Goal: Navigation & Orientation: Find specific page/section

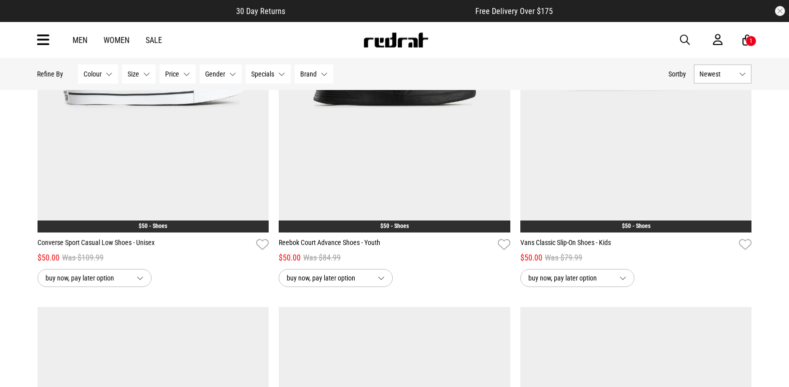
click at [42, 40] on icon at bounding box center [43, 40] width 13 height 17
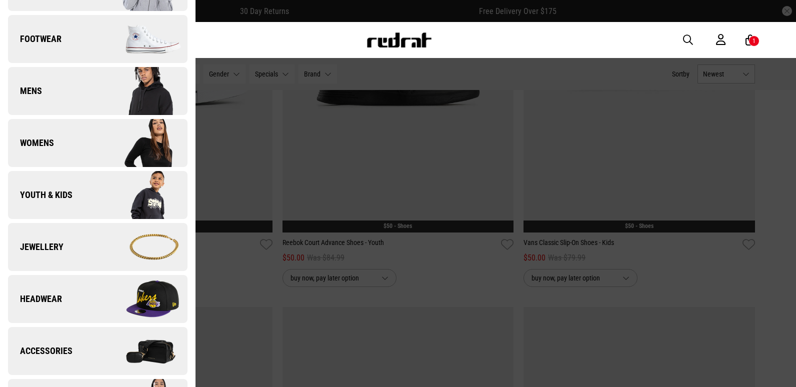
scroll to position [200, 0]
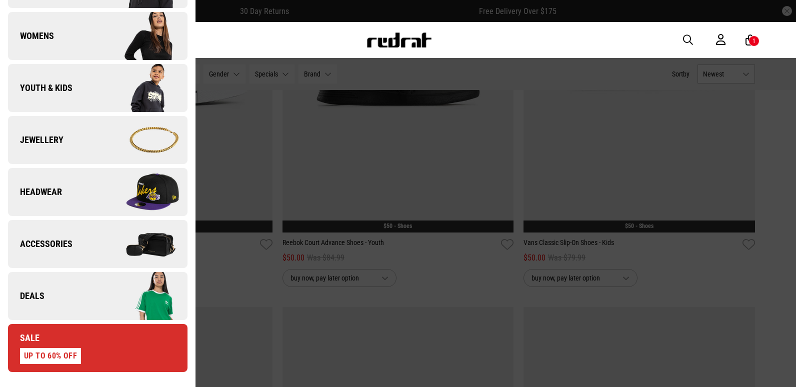
click at [51, 292] on link "Deals" at bounding box center [98, 296] width 180 height 48
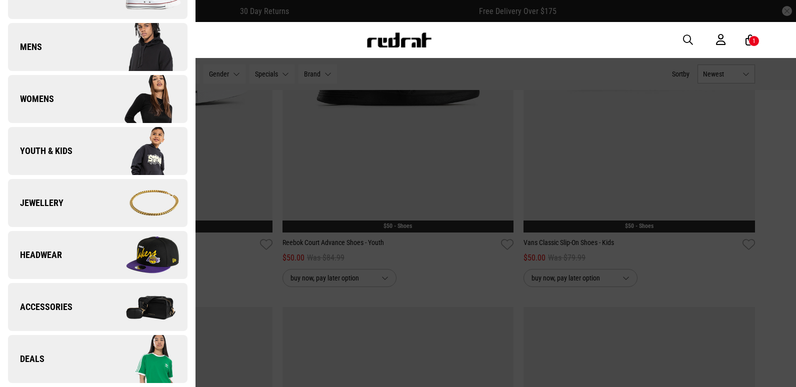
scroll to position [0, 0]
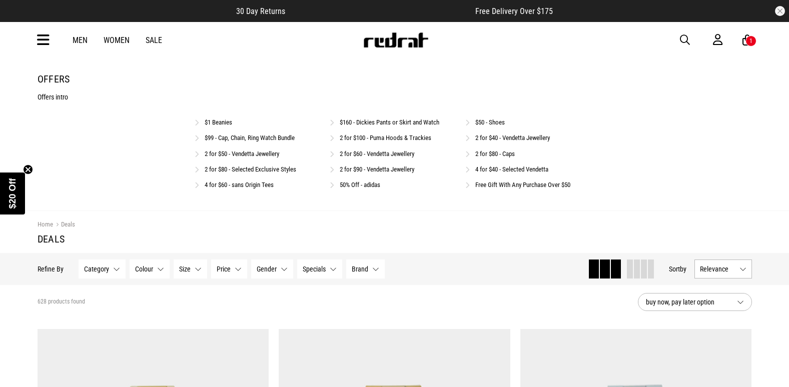
click at [480, 124] on link "$50 - Shoes" at bounding box center [490, 123] width 30 height 8
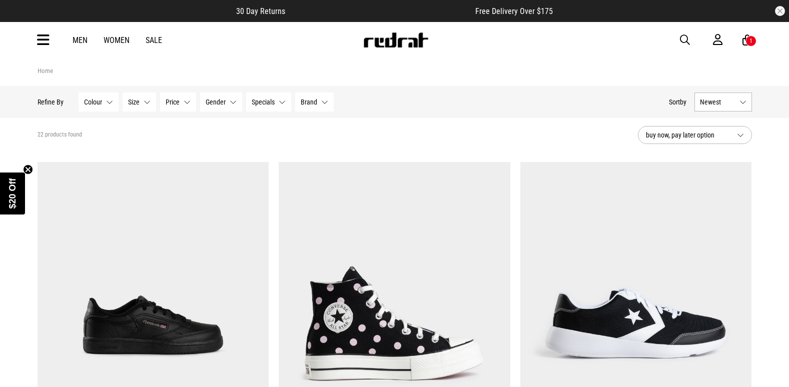
click at [46, 40] on icon at bounding box center [43, 40] width 13 height 17
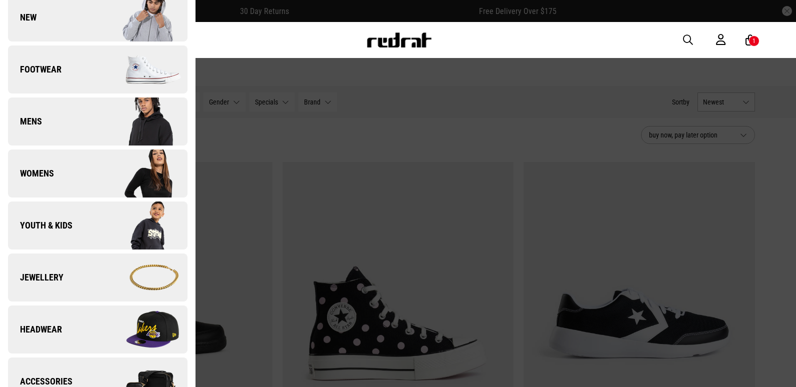
scroll to position [250, 0]
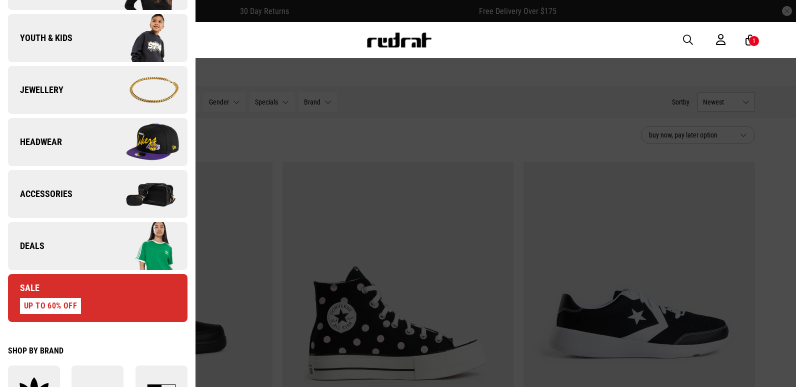
click at [98, 232] on img at bounding box center [143, 246] width 90 height 50
